Goal: Information Seeking & Learning: Learn about a topic

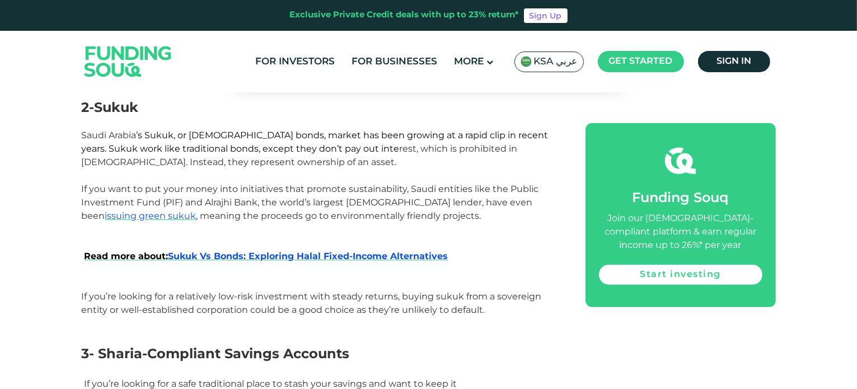
scroll to position [1025, 0]
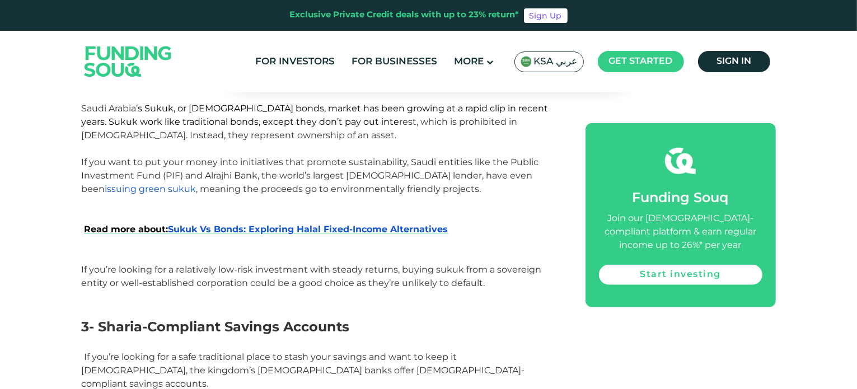
click at [197, 184] on span "issuing green sukuk" at bounding box center [150, 189] width 91 height 11
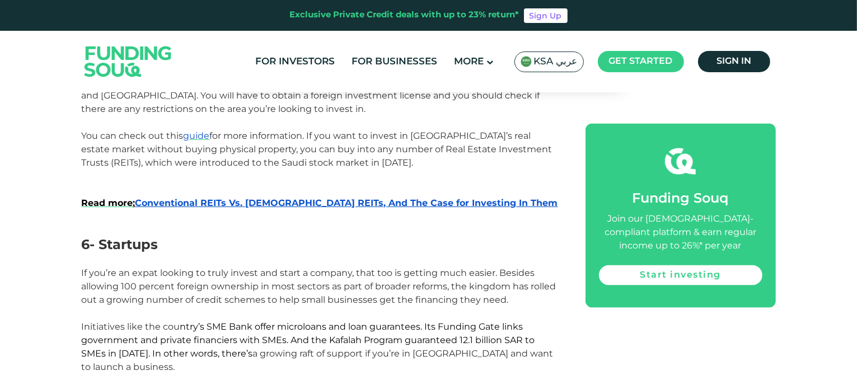
scroll to position [1627, 0]
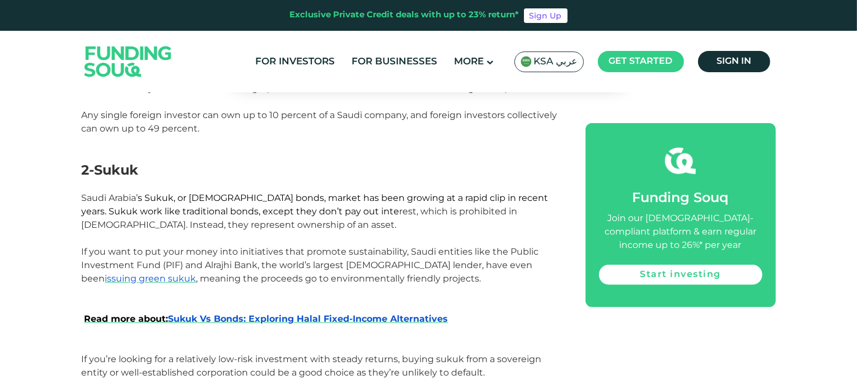
scroll to position [934, 0]
